Goal: Task Accomplishment & Management: Manage account settings

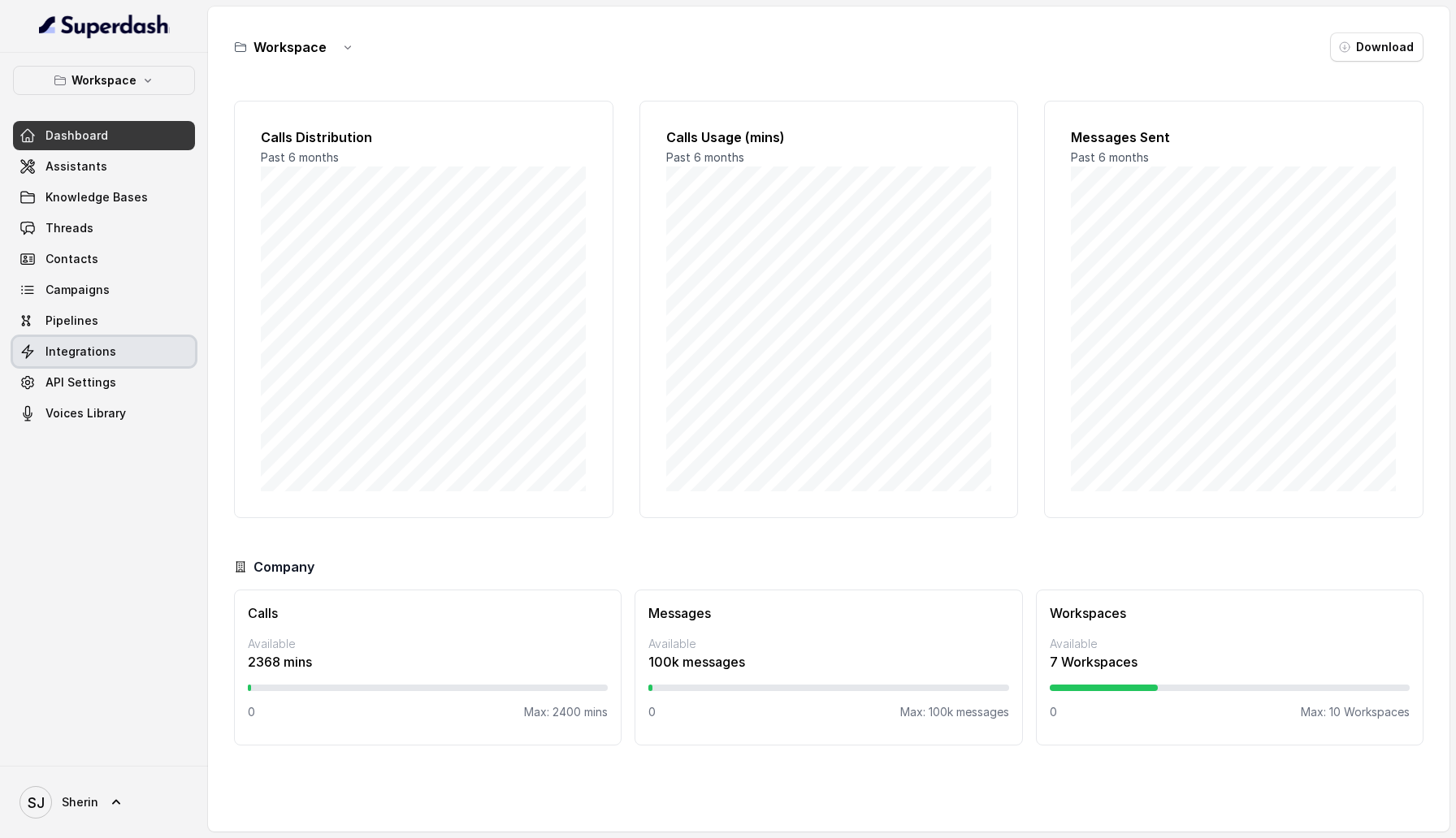
click at [137, 353] on link "Integrations" at bounding box center [104, 351] width 182 height 29
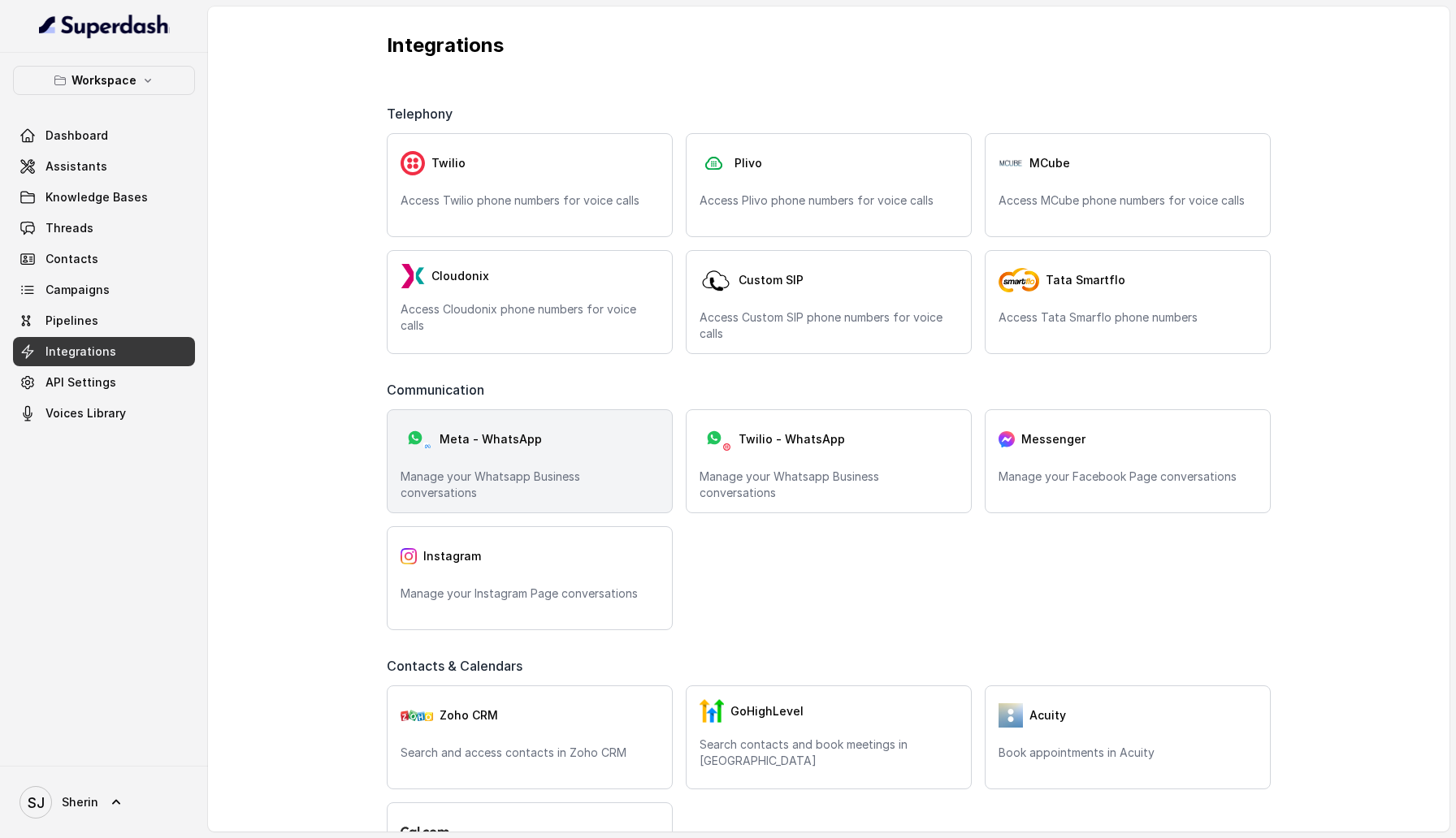
click at [516, 445] on span "Meta - WhatsApp" at bounding box center [491, 440] width 103 height 17
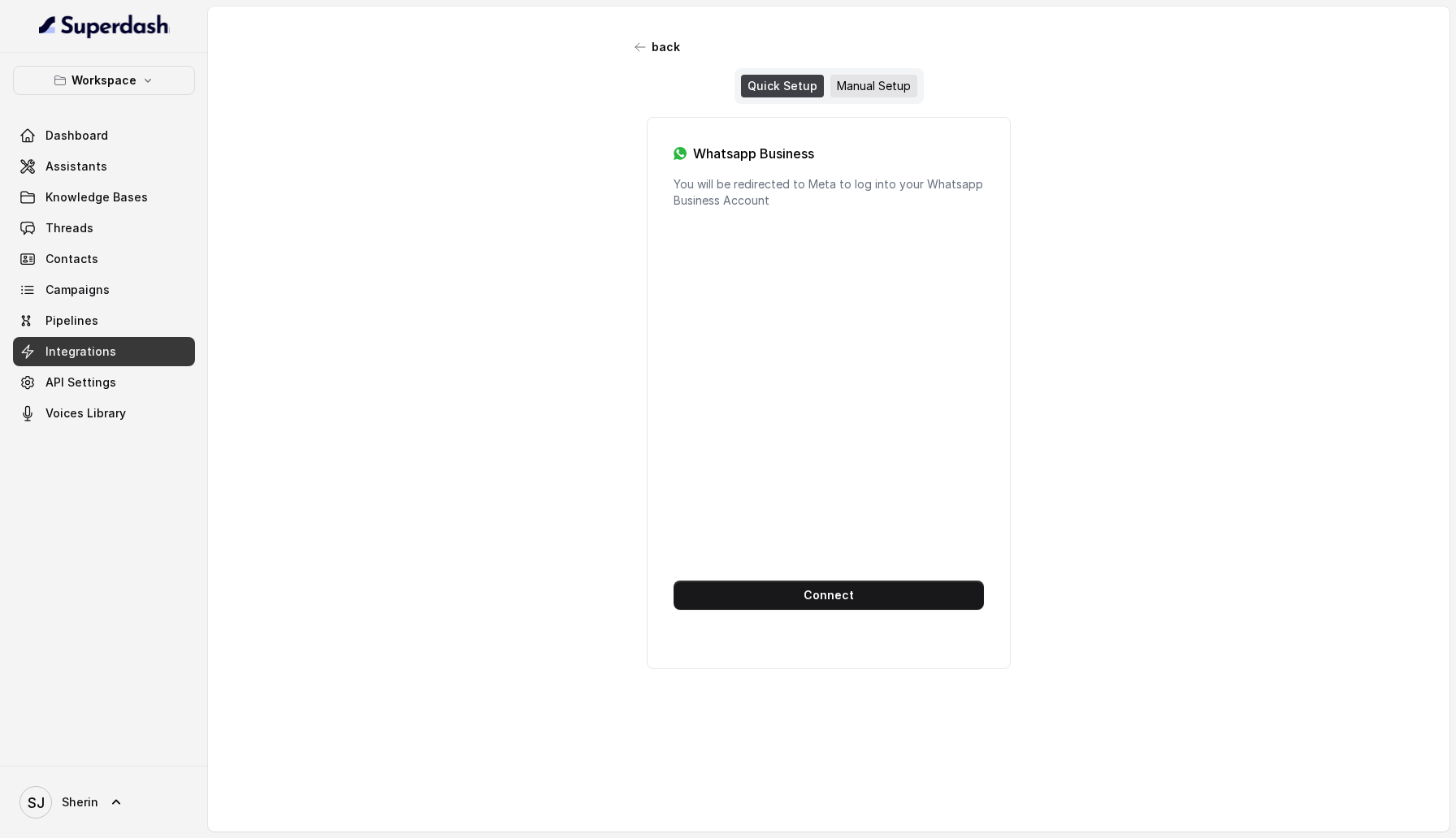
click at [865, 83] on div "Manual Setup" at bounding box center [874, 85] width 87 height 22
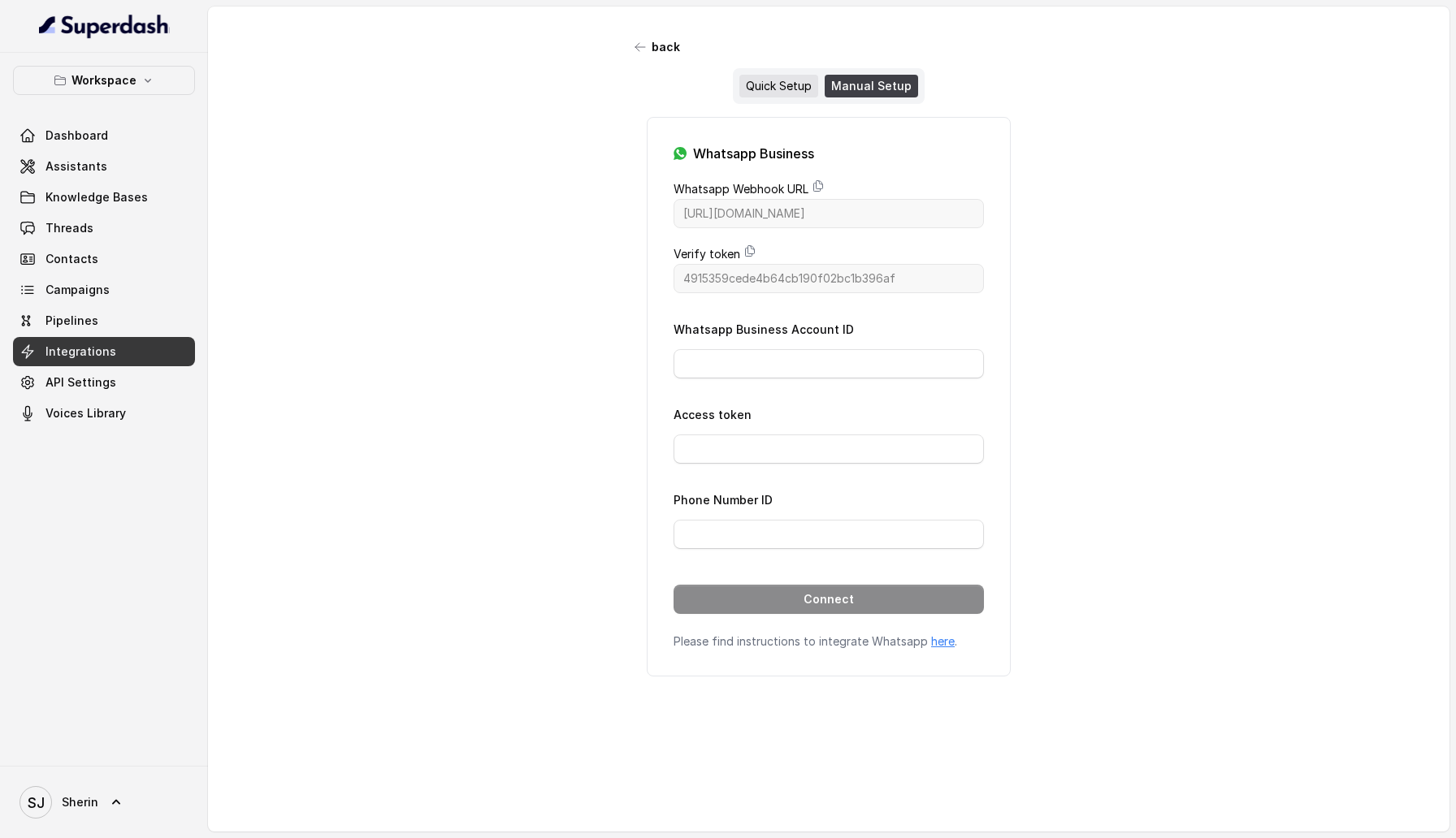
click at [771, 80] on div "Quick Setup" at bounding box center [779, 85] width 79 height 22
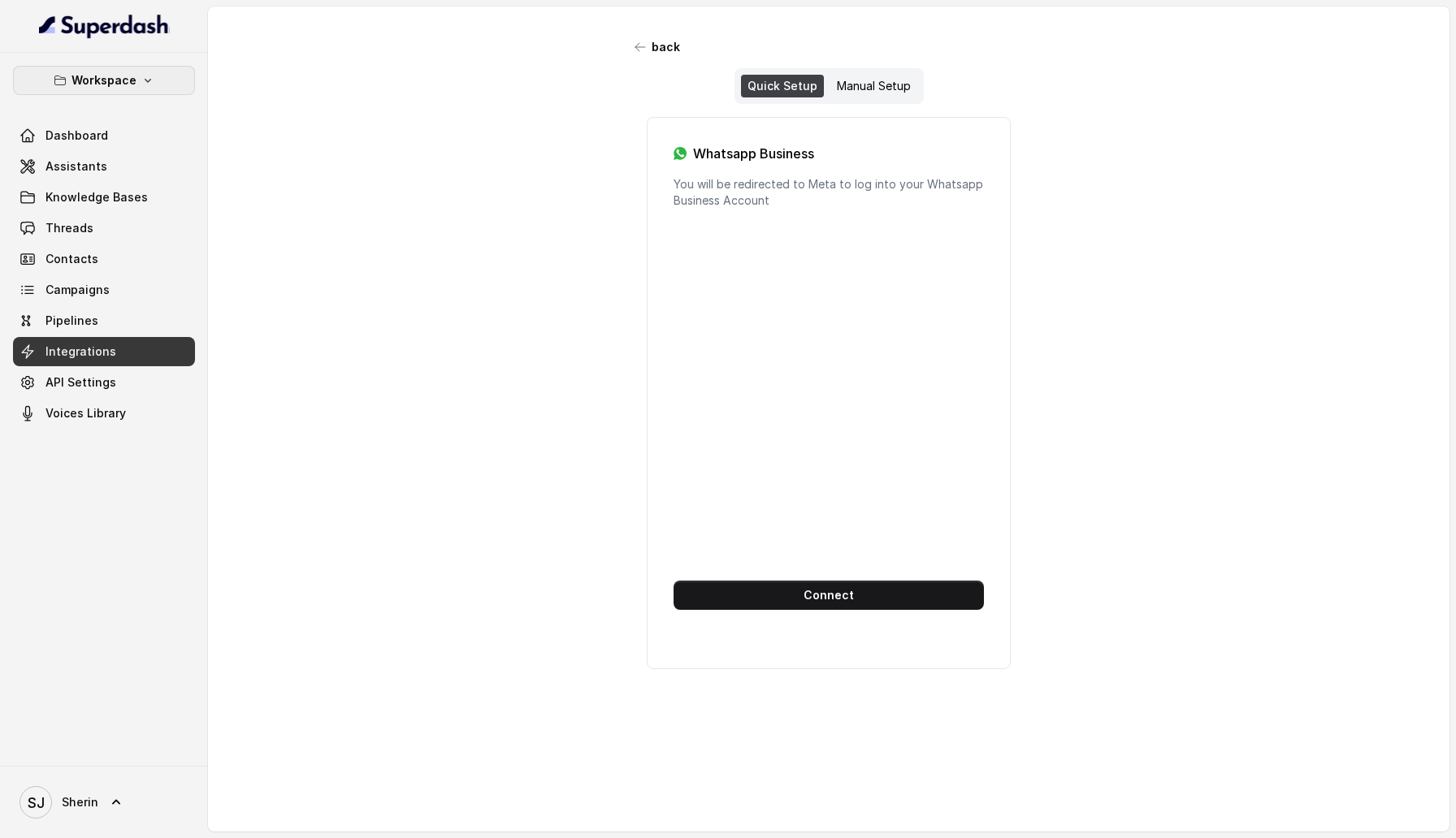
click at [181, 71] on button "Workspace" at bounding box center [104, 79] width 182 height 29
click at [172, 198] on button "Workspace" at bounding box center [107, 210] width 201 height 29
click at [875, 72] on div "Quick Setup Manual Setup" at bounding box center [829, 85] width 190 height 36
click at [875, 90] on div "Manual Setup" at bounding box center [874, 85] width 87 height 22
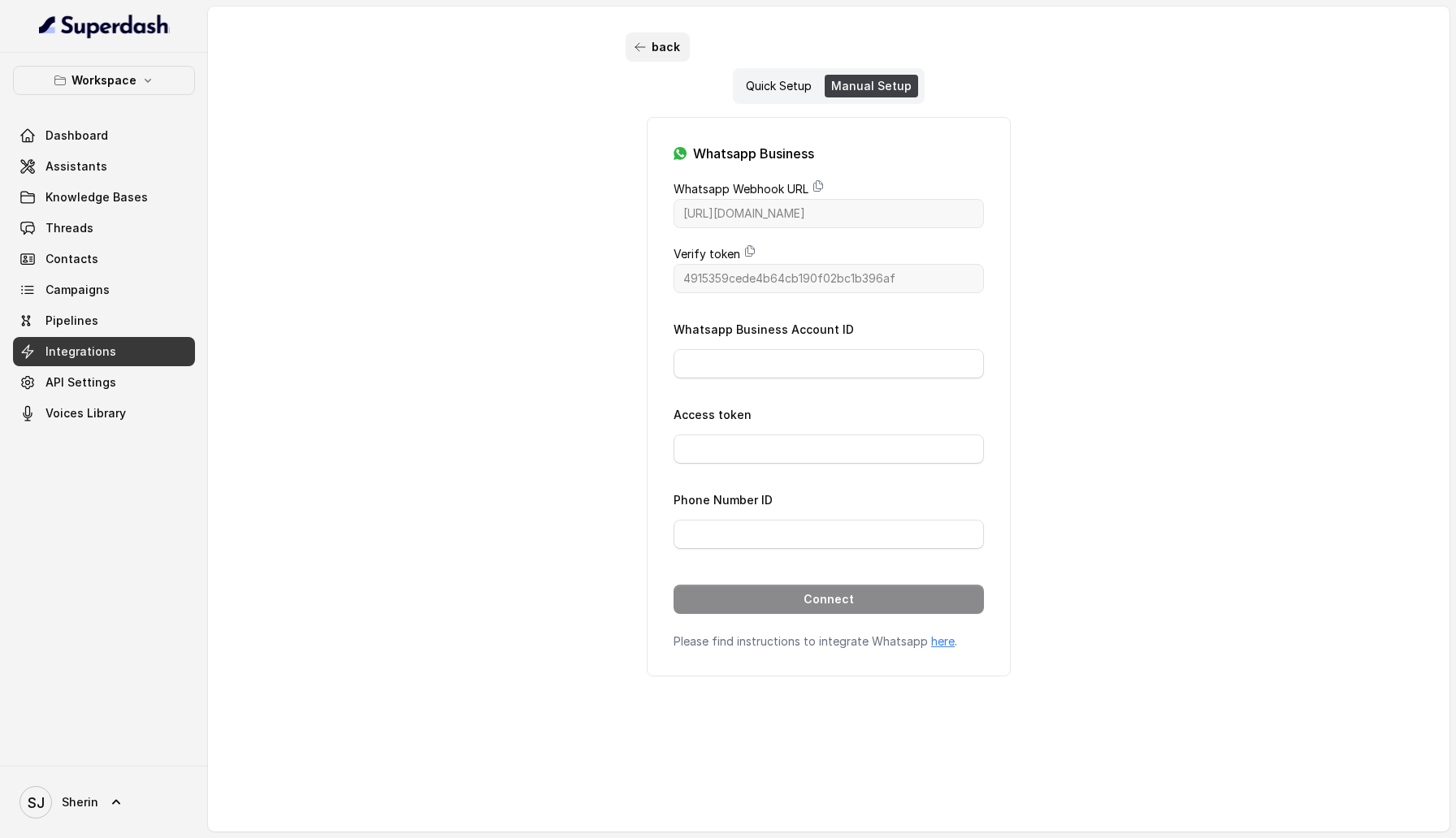
click at [657, 50] on button "back" at bounding box center [657, 46] width 64 height 29
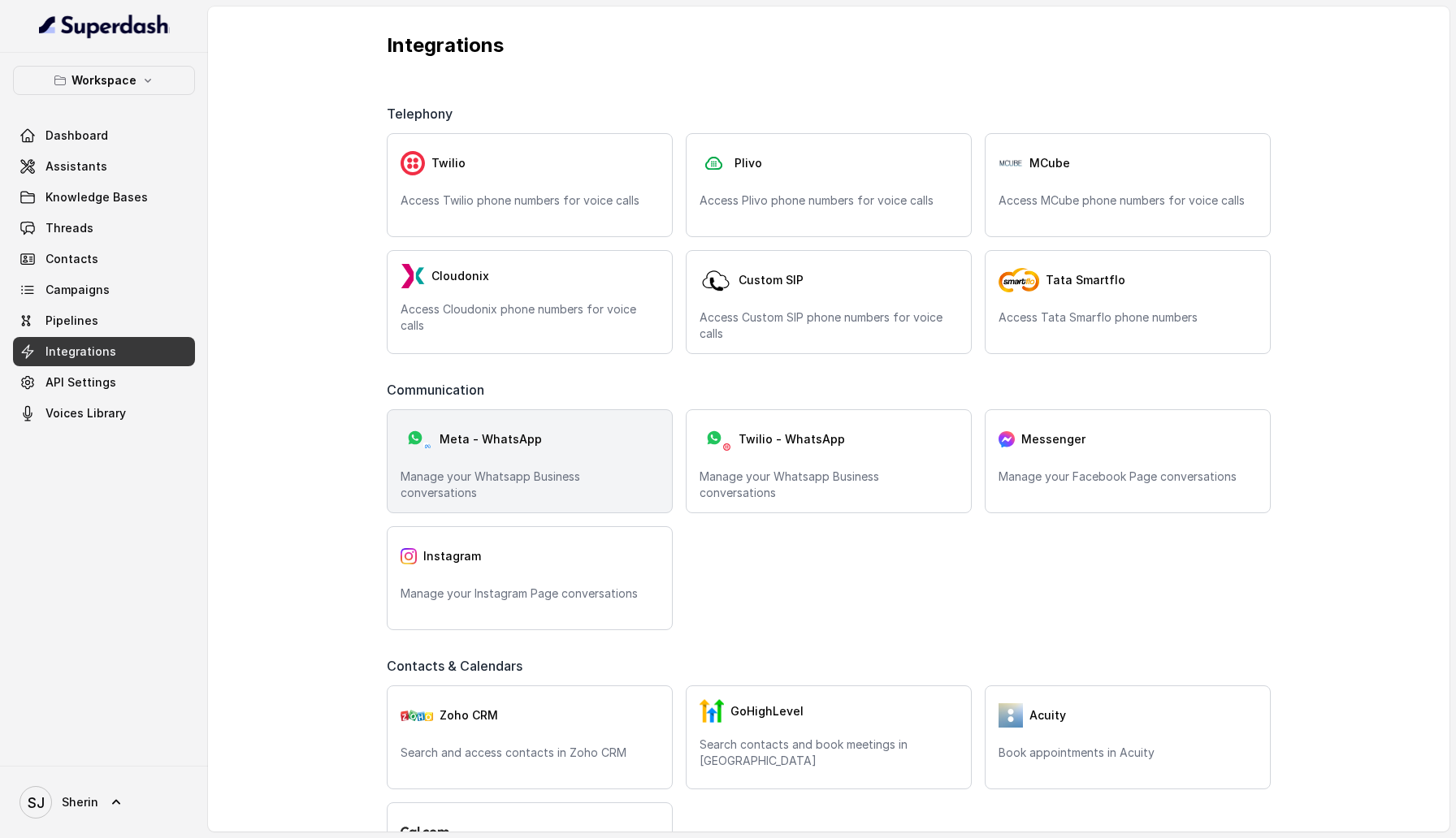
click at [533, 484] on p "Manage your Whatsapp Business conversations" at bounding box center [530, 484] width 258 height 32
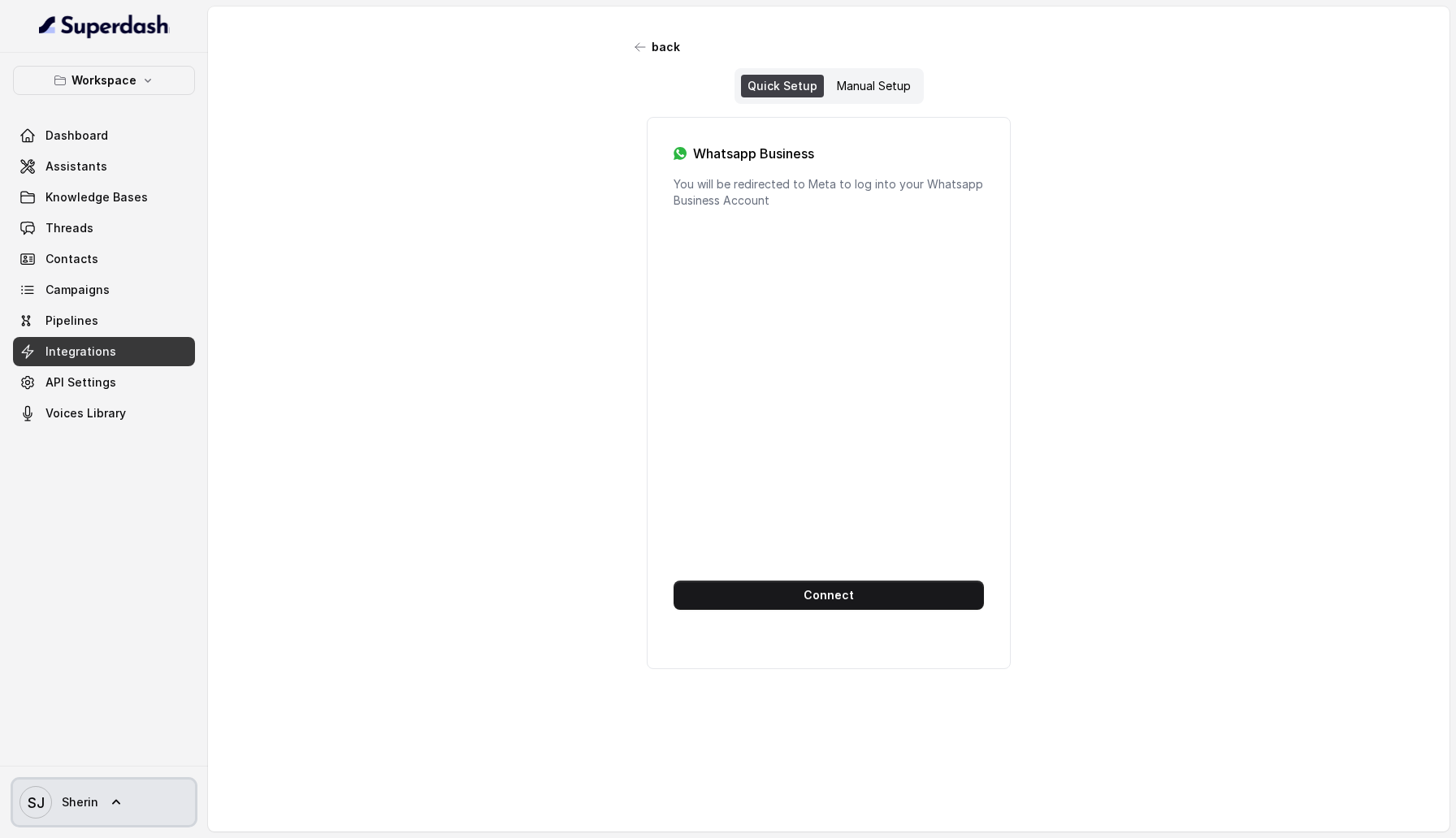
click at [84, 804] on span "Sherin" at bounding box center [80, 802] width 36 height 17
click at [96, 767] on link "Logout" at bounding box center [107, 755] width 201 height 29
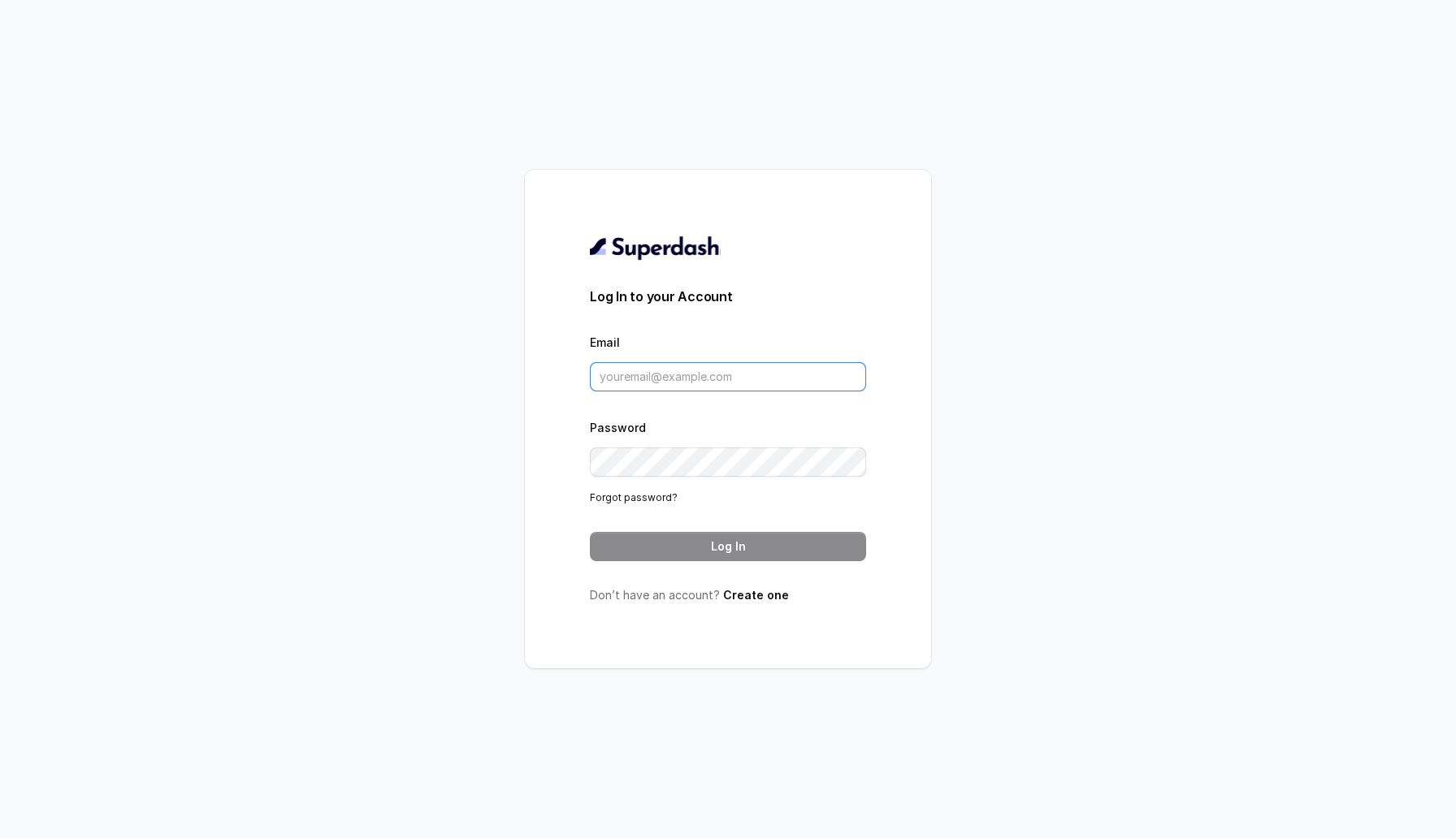
click at [653, 385] on input "Email" at bounding box center [728, 376] width 277 height 29
click at [990, 397] on div "Log In to your Account Email Password Forgot password? Log In Don’t have an acc…" at bounding box center [728, 419] width 1456 height 838
